Goal: Task Accomplishment & Management: Manage account settings

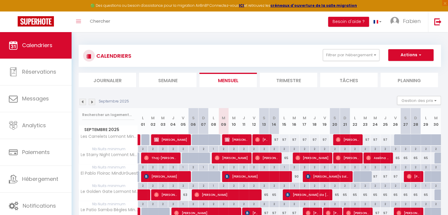
click at [163, 80] on li "Semaine" at bounding box center [167, 80] width 57 height 14
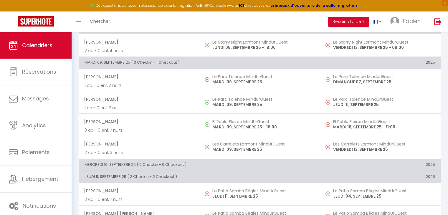
scroll to position [85, 0]
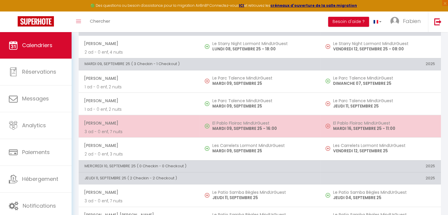
click at [191, 129] on p "3 ad - 0 enf, 7 nuits" at bounding box center [139, 132] width 109 height 6
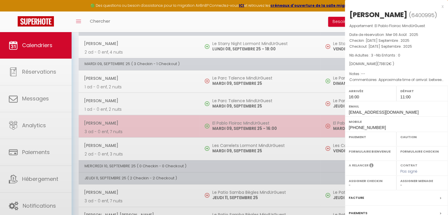
select select "OK"
select select "1"
select select "0"
select select "1"
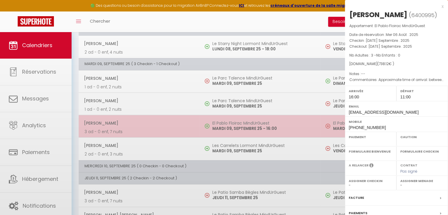
select select
select select "39343"
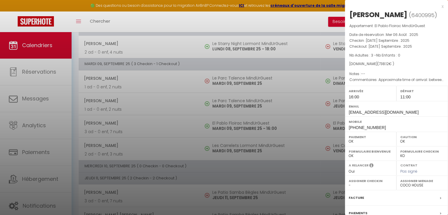
click at [439, 6] on div "x" at bounding box center [394, 6] width 99 height 7
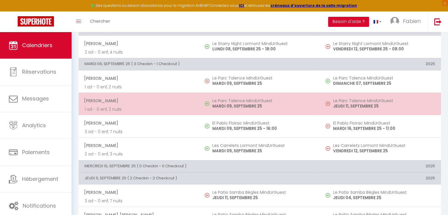
click at [141, 105] on span "[PERSON_NAME]" at bounding box center [139, 100] width 110 height 11
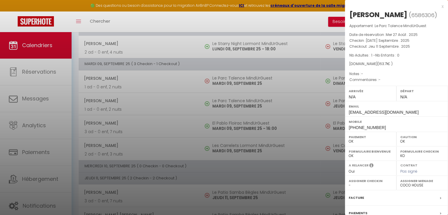
click at [437, 7] on div "x" at bounding box center [394, 6] width 99 height 7
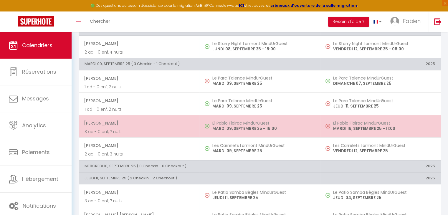
click at [189, 118] on span "[PERSON_NAME]" at bounding box center [139, 123] width 110 height 11
select select "1"
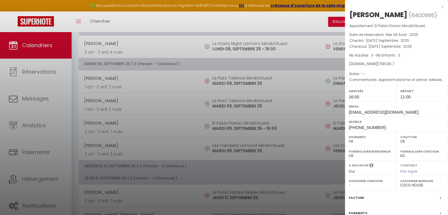
click at [438, 5] on div "x" at bounding box center [394, 6] width 99 height 7
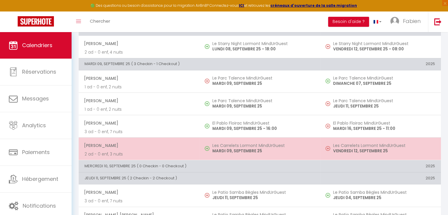
click at [268, 148] on p "MARDI 09, SEPTEMBRE 25" at bounding box center [263, 151] width 102 height 6
select select
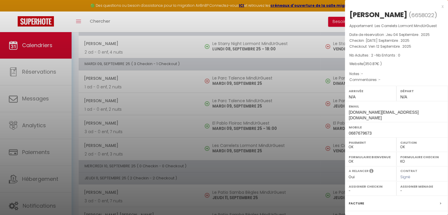
click at [437, 6] on div "x" at bounding box center [394, 6] width 99 height 7
